Goal: Transaction & Acquisition: Purchase product/service

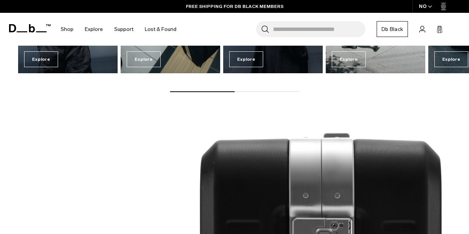
scroll to position [753, 0]
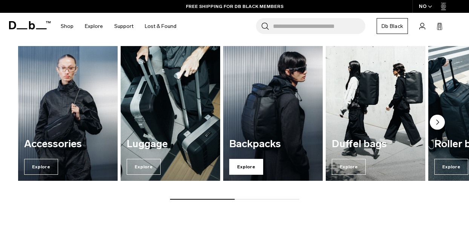
click at [257, 162] on span "Explore" at bounding box center [246, 167] width 34 height 16
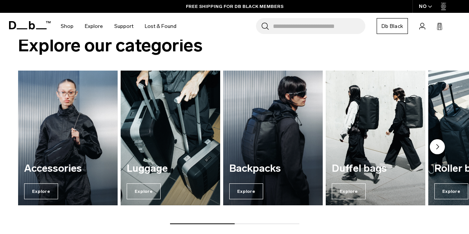
scroll to position [716, 0]
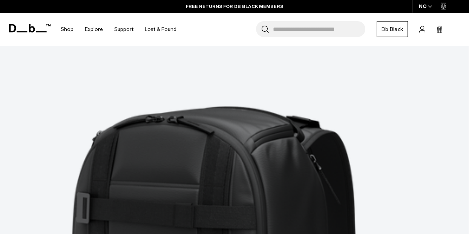
scroll to position [1881, 0]
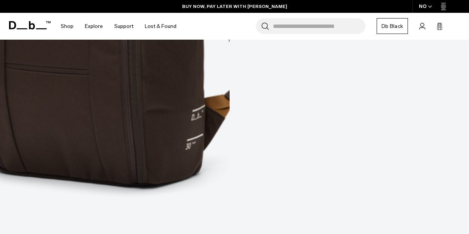
scroll to position [2862, 0]
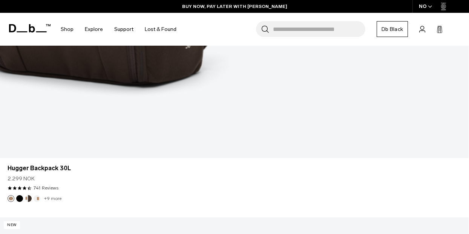
drag, startPoint x: 6, startPoint y: 103, endPoint x: 97, endPoint y: 108, distance: 90.9
copy link "Hugger Base Backpack 15L"
